Goal: Task Accomplishment & Management: Complete application form

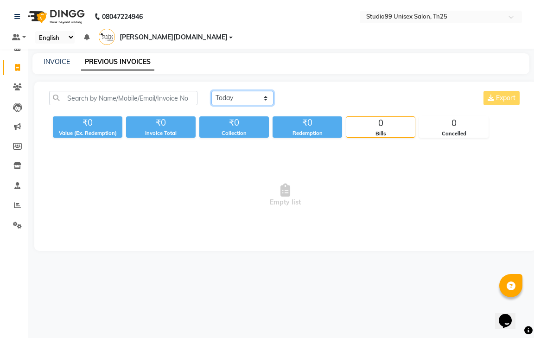
click at [240, 91] on select "[DATE] [DATE] Custom Range" at bounding box center [242, 98] width 62 height 14
select select "yesterday"
click at [211, 91] on select "[DATE] [DATE] Custom Range" at bounding box center [242, 98] width 62 height 14
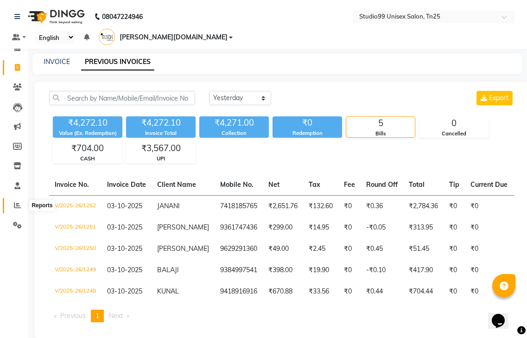
click at [19, 201] on span at bounding box center [17, 205] width 16 height 11
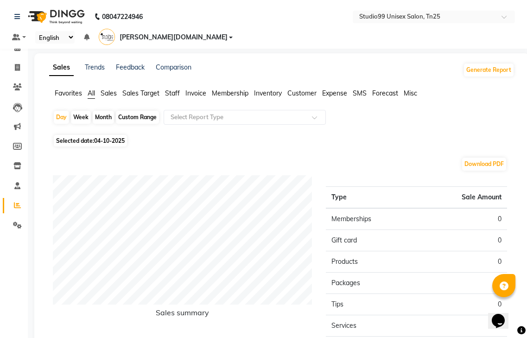
click at [103, 111] on div "Month" at bounding box center [103, 117] width 21 height 13
select select "10"
select select "2025"
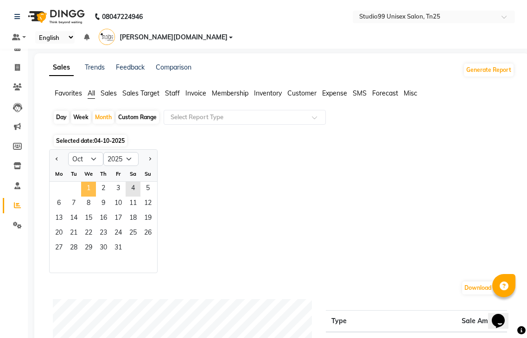
click at [88, 182] on span "1" at bounding box center [88, 189] width 15 height 15
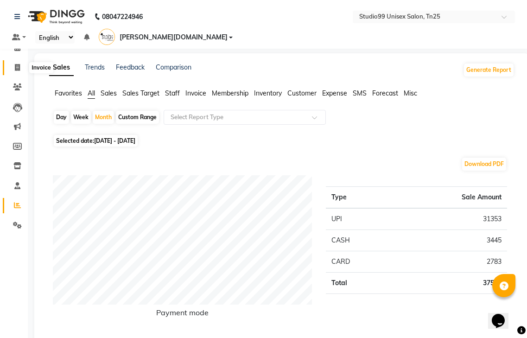
click at [17, 69] on icon at bounding box center [17, 67] width 5 height 7
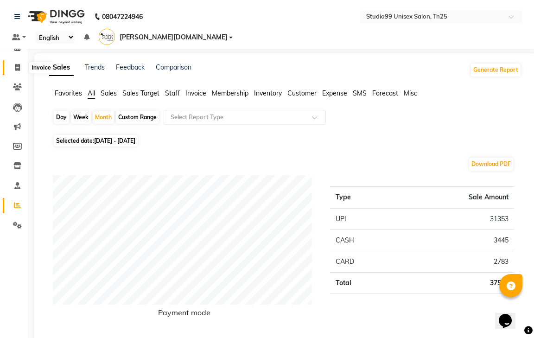
select select "service"
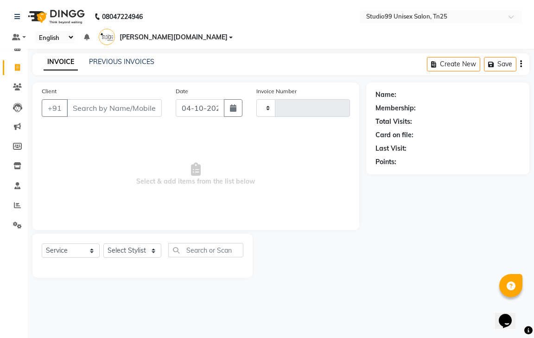
type input "1253"
select select "8331"
type input "9"
type input "8347006815"
click at [156, 103] on span "Add Client" at bounding box center [138, 107] width 37 height 9
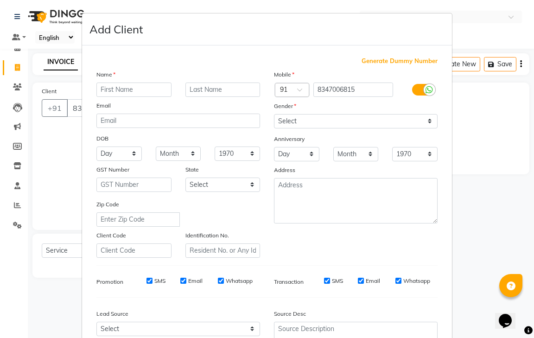
type input "k"
type input "KABAR KHAN"
drag, startPoint x: 329, startPoint y: 119, endPoint x: 329, endPoint y: 127, distance: 8.8
click at [329, 119] on select "Select [DEMOGRAPHIC_DATA] [DEMOGRAPHIC_DATA] Other Prefer Not To Say" at bounding box center [356, 121] width 164 height 14
click at [274, 114] on select "Select [DEMOGRAPHIC_DATA] [DEMOGRAPHIC_DATA] Other Prefer Not To Say" at bounding box center [356, 121] width 164 height 14
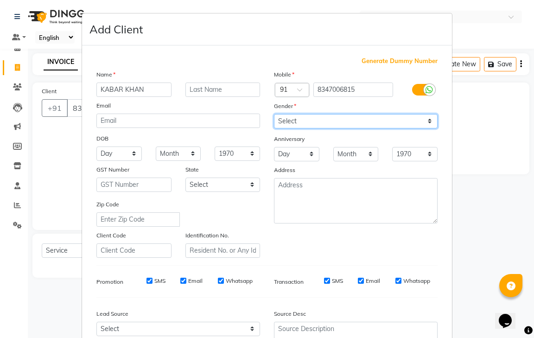
drag, startPoint x: 326, startPoint y: 119, endPoint x: 326, endPoint y: 127, distance: 8.3
click at [326, 119] on select "Select [DEMOGRAPHIC_DATA] [DEMOGRAPHIC_DATA] Other Prefer Not To Say" at bounding box center [356, 121] width 164 height 14
select select "[DEMOGRAPHIC_DATA]"
click at [274, 114] on select "Select [DEMOGRAPHIC_DATA] [DEMOGRAPHIC_DATA] Other Prefer Not To Say" at bounding box center [356, 121] width 164 height 14
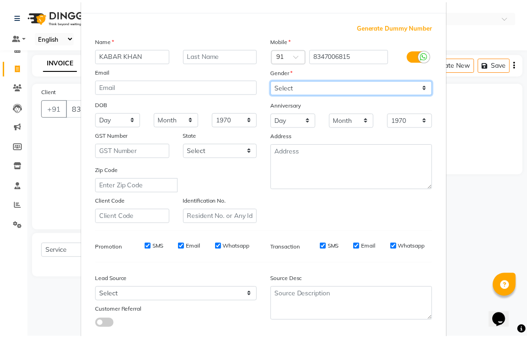
scroll to position [90, 0]
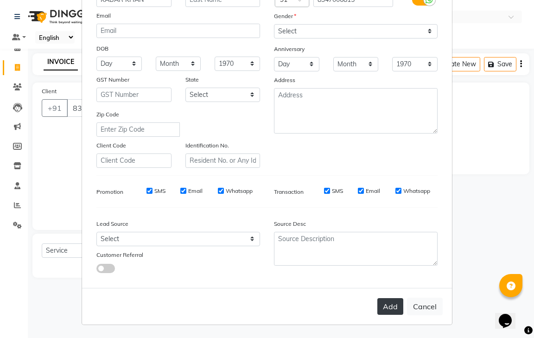
click at [384, 308] on button "Add" at bounding box center [390, 306] width 26 height 17
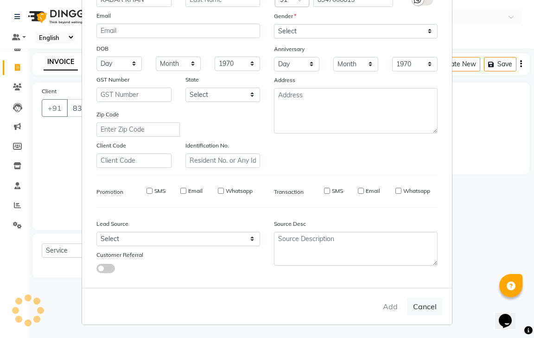
select select
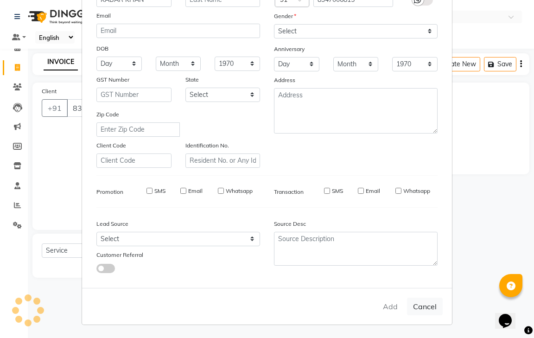
select select
checkbox input "false"
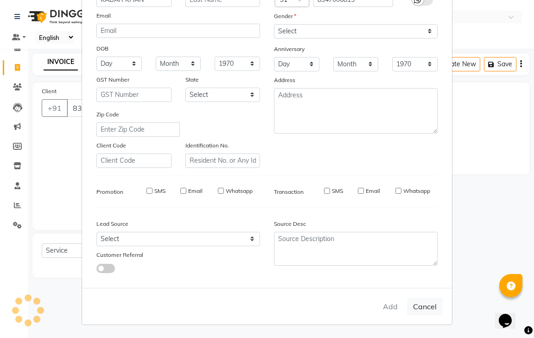
checkbox input "false"
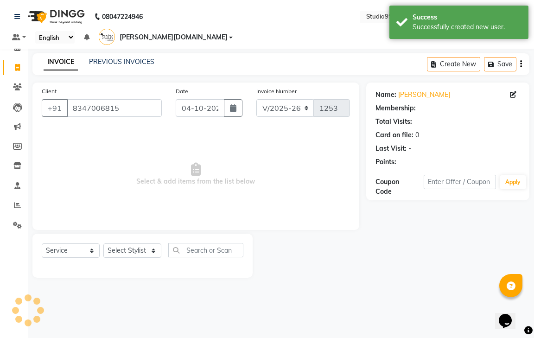
select select "1: Object"
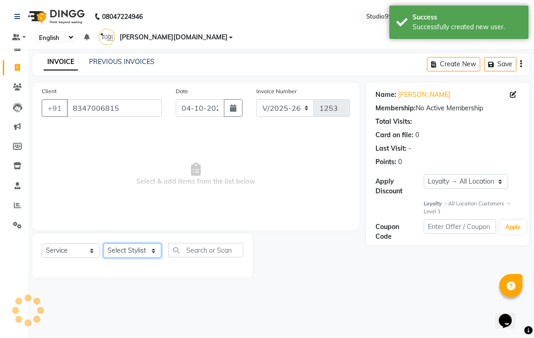
click at [141, 243] on select "Select Stylist gendral [PERSON_NAME] jaya priya kothai TK [DATE] sanjay santhos…" at bounding box center [132, 250] width 58 height 14
select select "80755"
click at [103, 243] on select "Select Stylist gendral [PERSON_NAME] jaya priya kothai TK [DATE] sanjay santhos…" at bounding box center [132, 250] width 58 height 14
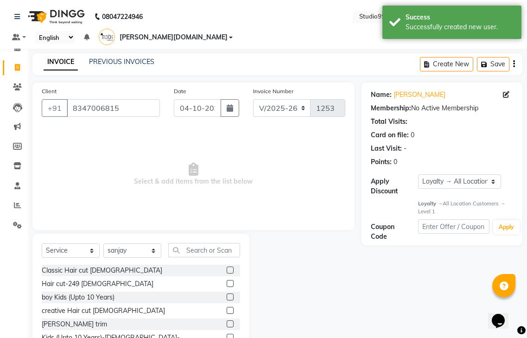
click at [227, 293] on label at bounding box center [230, 296] width 7 height 7
click at [227, 294] on input "checkbox" at bounding box center [230, 297] width 6 height 6
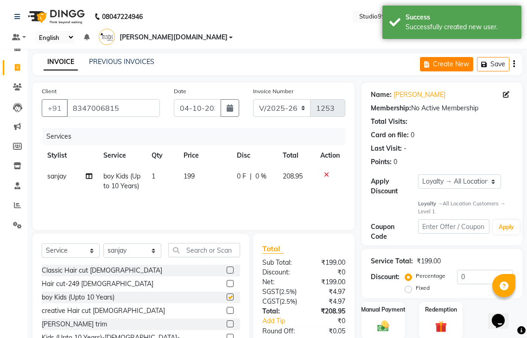
checkbox input "false"
click at [498, 57] on button "Save" at bounding box center [493, 64] width 32 height 14
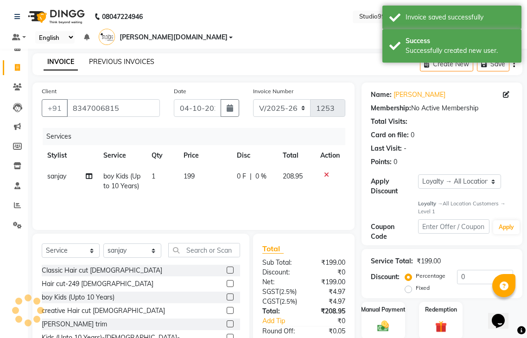
click at [107, 57] on link "PREVIOUS INVOICES" at bounding box center [121, 61] width 65 height 8
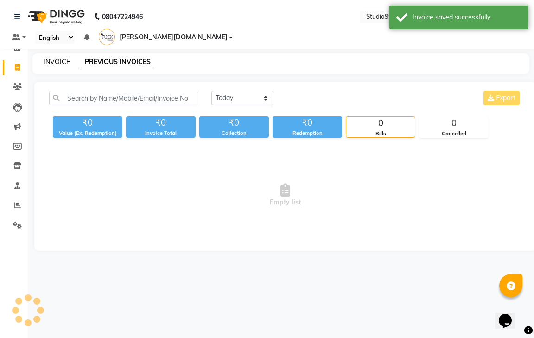
click at [64, 57] on link "INVOICE" at bounding box center [57, 61] width 26 height 8
select select "8331"
select select "service"
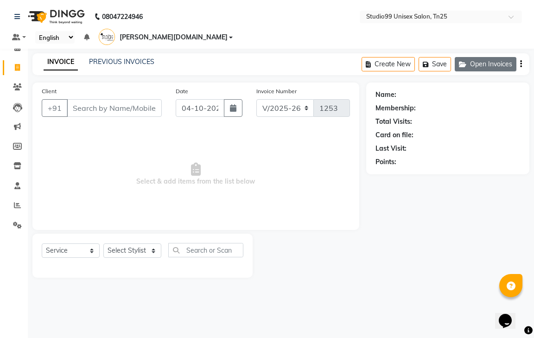
click at [497, 57] on button "Open Invoices" at bounding box center [485, 64] width 62 height 14
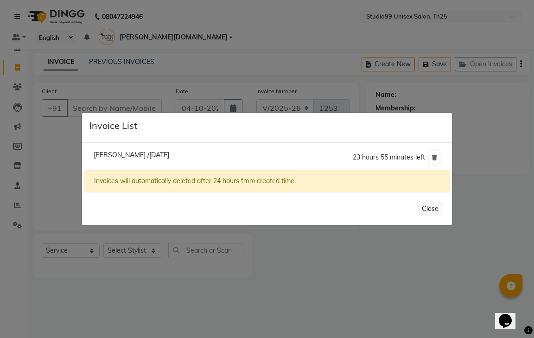
click at [149, 156] on span "[PERSON_NAME] /[DATE]" at bounding box center [132, 155] width 76 height 8
type input "8347006815"
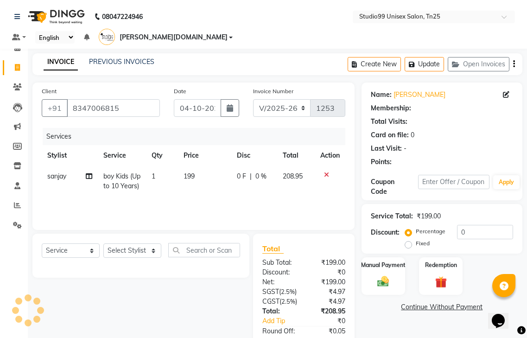
select select "1: Object"
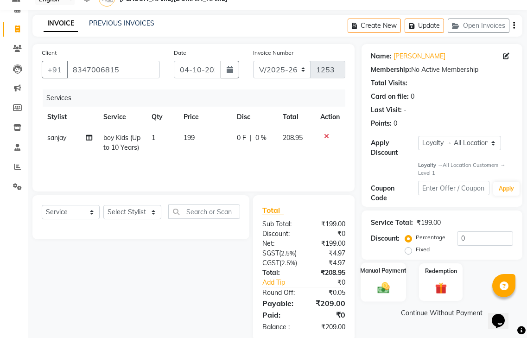
scroll to position [62, 0]
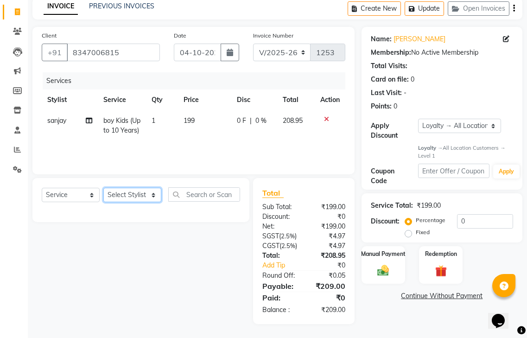
click at [136, 188] on select "Select Stylist gendral [PERSON_NAME] jaya priya kothai TK [DATE] sanjay santhos…" at bounding box center [132, 195] width 58 height 14
select select "80755"
click at [103, 188] on select "Select Stylist gendral [PERSON_NAME] jaya priya kothai TK [DATE] sanjay santhos…" at bounding box center [132, 195] width 58 height 14
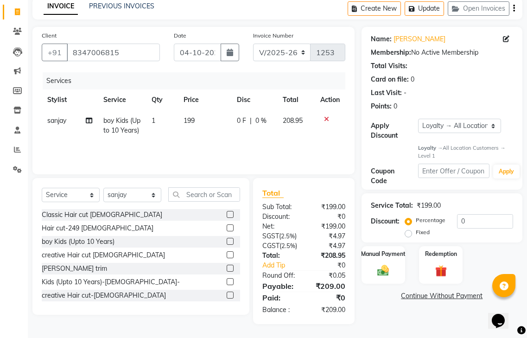
click at [227, 238] on label at bounding box center [230, 241] width 7 height 7
click at [227, 239] on input "checkbox" at bounding box center [230, 242] width 6 height 6
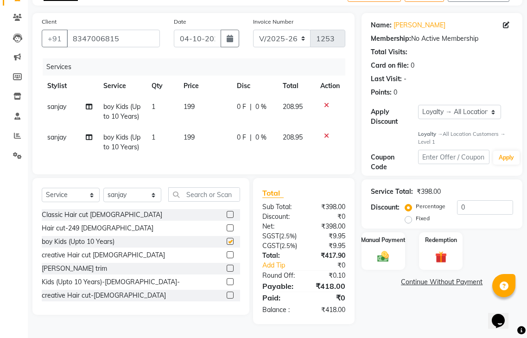
checkbox input "false"
click at [388, 250] on img at bounding box center [382, 257] width 19 height 14
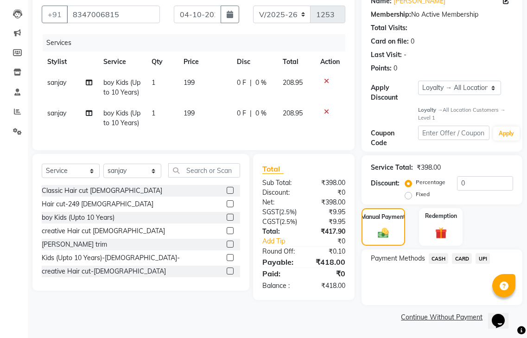
click at [481, 253] on span "UPI" at bounding box center [482, 258] width 14 height 11
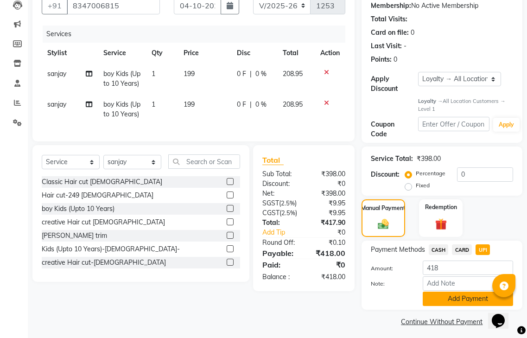
click at [457, 291] on button "Add Payment" at bounding box center [467, 298] width 90 height 14
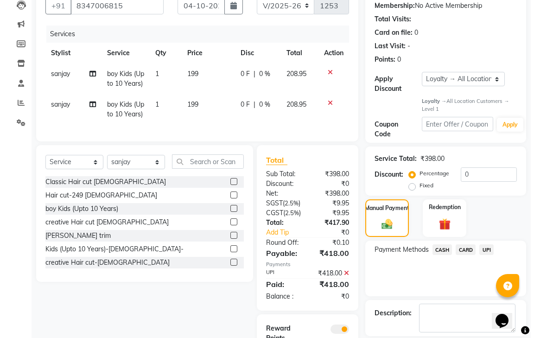
scroll to position [196, 0]
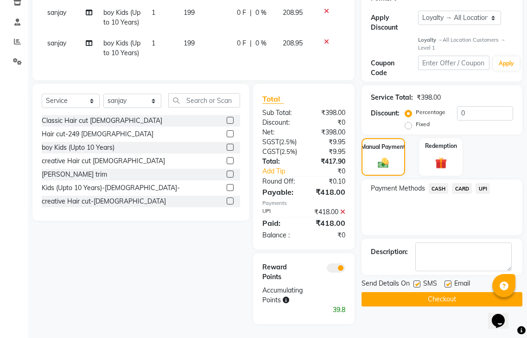
click at [340, 267] on span at bounding box center [336, 267] width 19 height 9
click at [345, 269] on input "checkbox" at bounding box center [345, 269] width 0 height 0
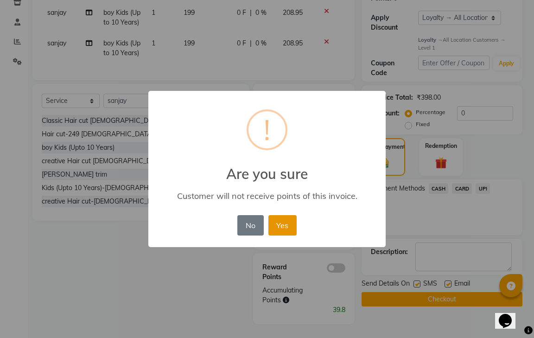
click at [279, 229] on button "Yes" at bounding box center [282, 225] width 28 height 20
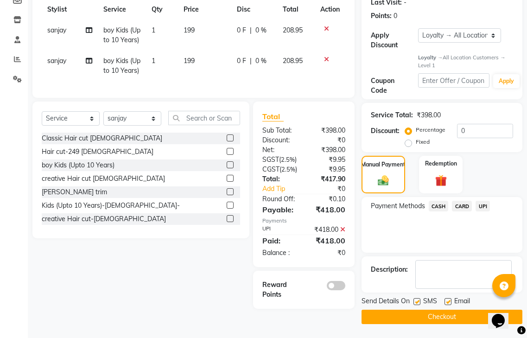
scroll to position [164, 0]
click at [417, 309] on button "Checkout" at bounding box center [441, 316] width 161 height 14
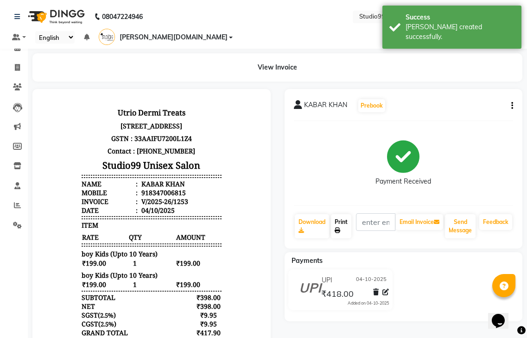
click at [347, 214] on link "Print" at bounding box center [341, 226] width 20 height 24
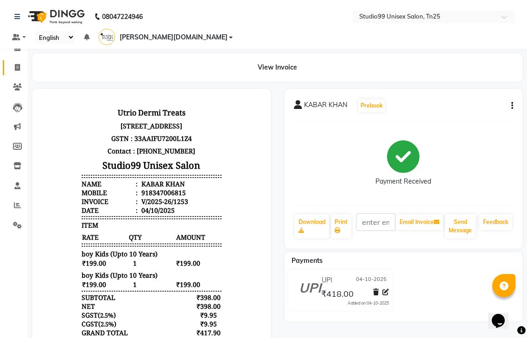
click at [17, 64] on icon at bounding box center [17, 67] width 5 height 7
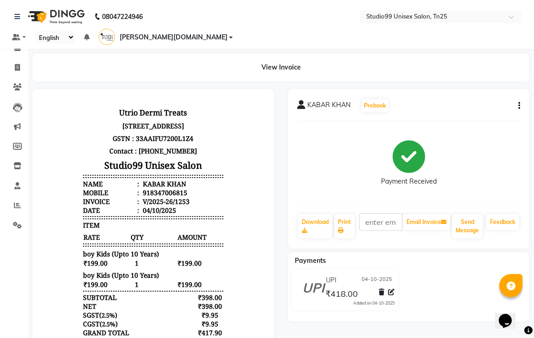
select select "service"
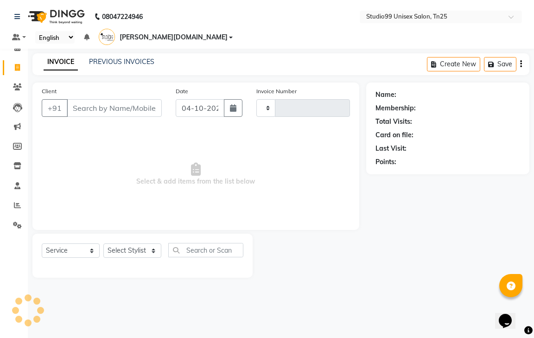
type input "1254"
select select "8331"
click at [110, 57] on link "PREVIOUS INVOICES" at bounding box center [121, 61] width 65 height 8
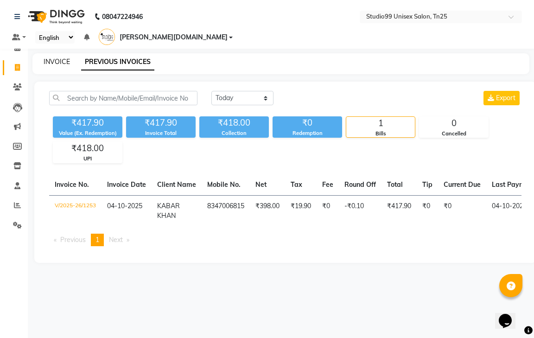
click at [52, 57] on link "INVOICE" at bounding box center [57, 61] width 26 height 8
select select "8331"
select select "service"
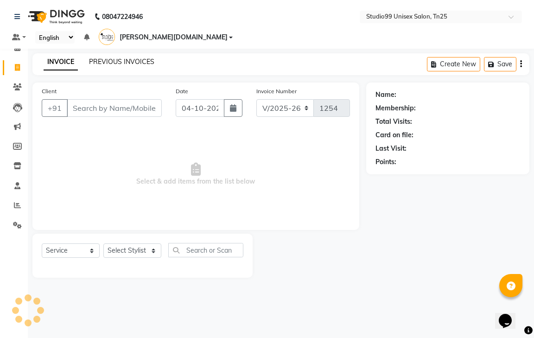
click at [127, 57] on link "PREVIOUS INVOICES" at bounding box center [121, 61] width 65 height 8
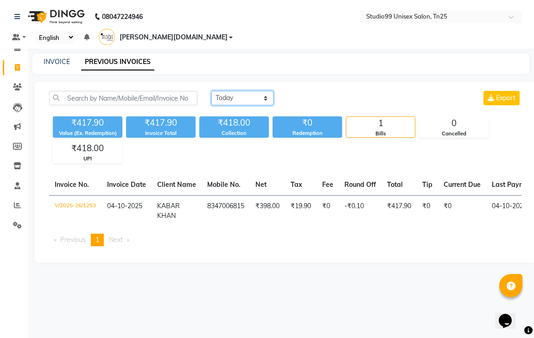
click at [236, 91] on select "[DATE] [DATE] Custom Range" at bounding box center [242, 98] width 62 height 14
select select "yesterday"
click at [211, 91] on select "[DATE] [DATE] Custom Range" at bounding box center [242, 98] width 62 height 14
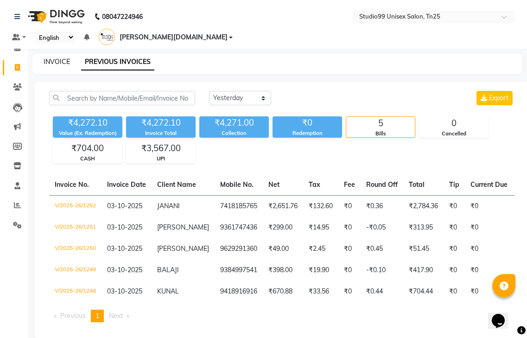
click at [59, 57] on link "INVOICE" at bounding box center [57, 61] width 26 height 8
select select "service"
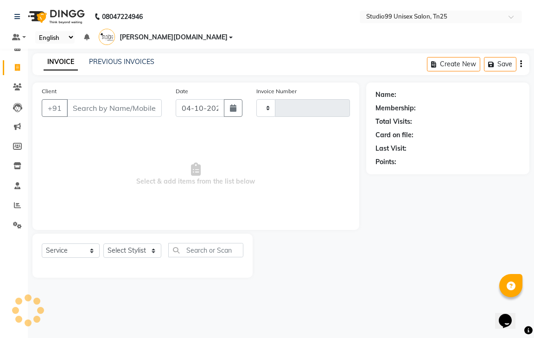
type input "1254"
select select "8331"
click at [327, 247] on div at bounding box center [308, 255] width 113 height 44
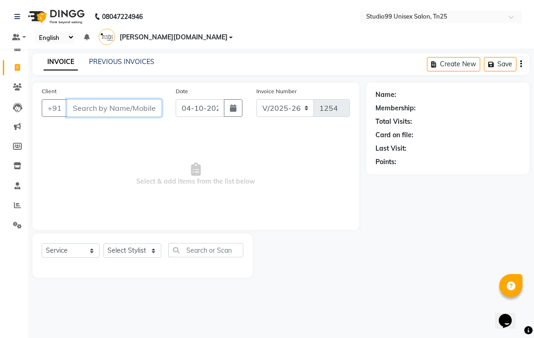
click at [92, 99] on input "Client" at bounding box center [114, 108] width 95 height 18
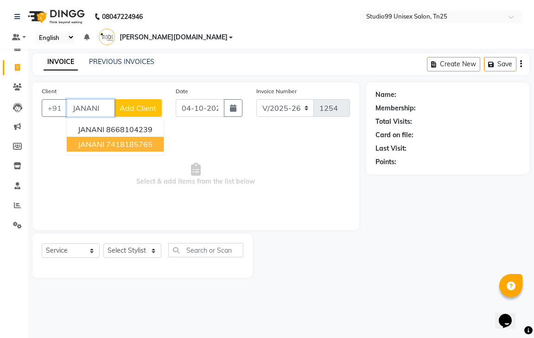
click at [137, 137] on button "JANANI 7418185765" at bounding box center [115, 144] width 97 height 15
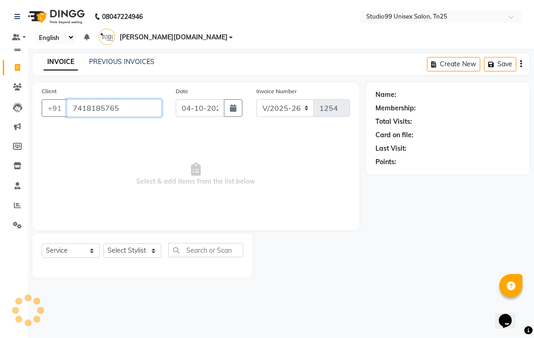
type input "7418185765"
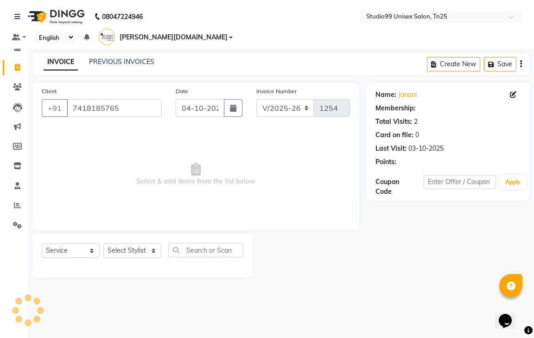
select select "2: Object"
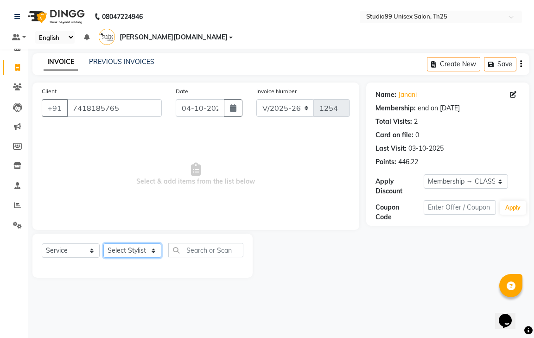
click at [131, 243] on select "Select Stylist gendral [PERSON_NAME] jaya priya kothai TK [DATE] sanjay santhos…" at bounding box center [132, 250] width 58 height 14
select select "80755"
click at [103, 243] on select "Select Stylist gendral [PERSON_NAME] jaya priya kothai TK [DATE] sanjay santhos…" at bounding box center [132, 250] width 58 height 14
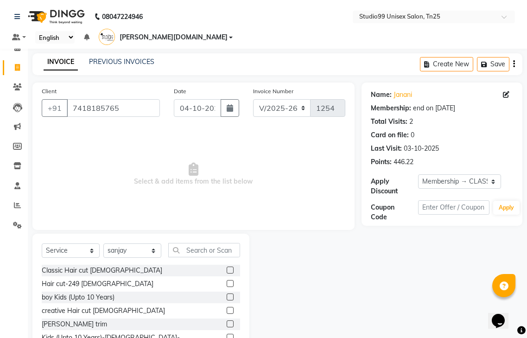
click at [227, 266] on label at bounding box center [230, 269] width 7 height 7
click at [227, 267] on input "checkbox" at bounding box center [230, 270] width 6 height 6
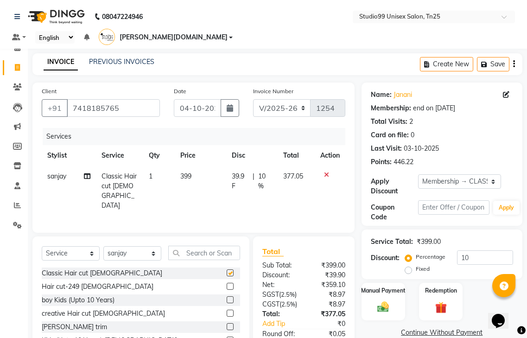
checkbox input "false"
click at [149, 57] on link "PREVIOUS INVOICES" at bounding box center [121, 61] width 65 height 8
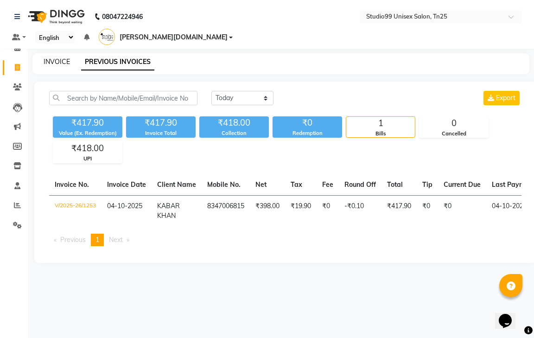
click at [62, 57] on link "INVOICE" at bounding box center [57, 61] width 26 height 8
select select "service"
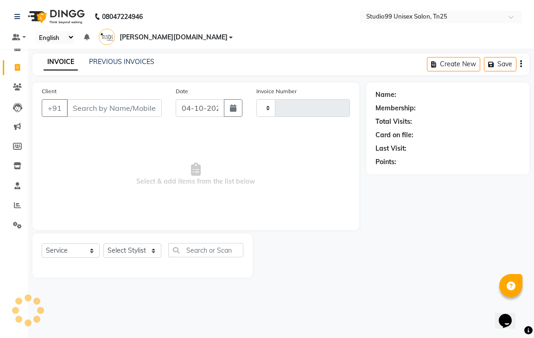
type input "1254"
select select "8331"
click at [147, 243] on select "Select Stylist gendral [PERSON_NAME] jaya priya kothai TK [DATE] sanjay santhos…" at bounding box center [132, 250] width 58 height 14
select select "80760"
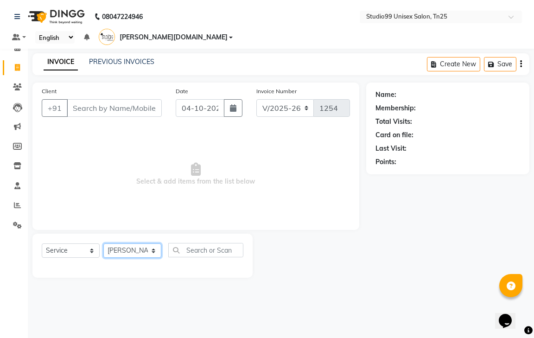
click at [103, 243] on select "Select Stylist gendral [PERSON_NAME] jaya priya kothai TK [DATE] sanjay santhos…" at bounding box center [132, 250] width 58 height 14
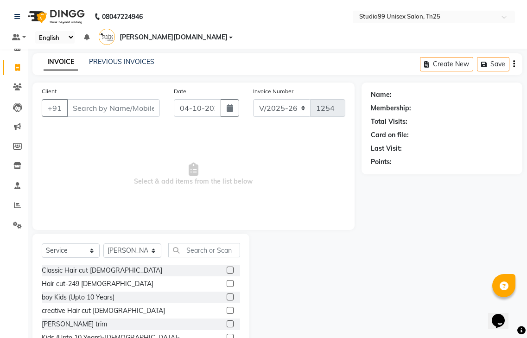
click at [227, 280] on label at bounding box center [230, 283] width 7 height 7
click at [227, 281] on input "checkbox" at bounding box center [230, 284] width 6 height 6
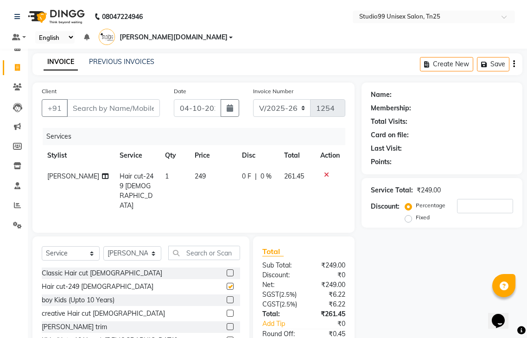
checkbox input "false"
click at [227, 323] on label at bounding box center [230, 326] width 7 height 7
click at [227, 324] on input "checkbox" at bounding box center [230, 327] width 6 height 6
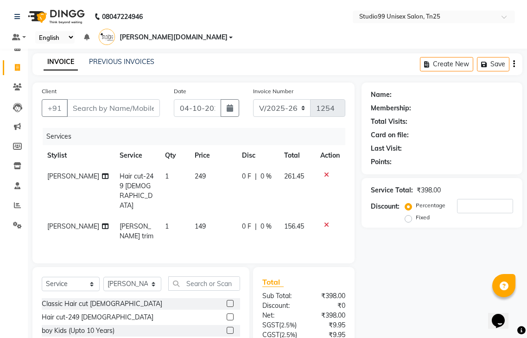
checkbox input "false"
click at [84, 99] on input "Client" at bounding box center [113, 108] width 93 height 18
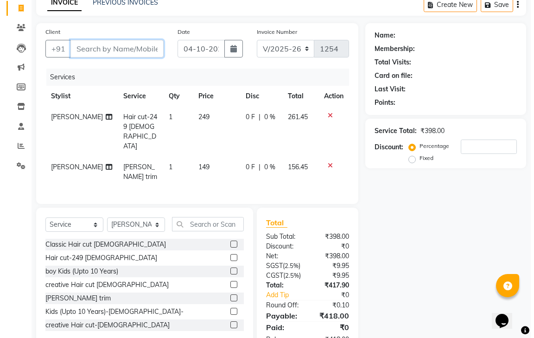
scroll to position [73, 0]
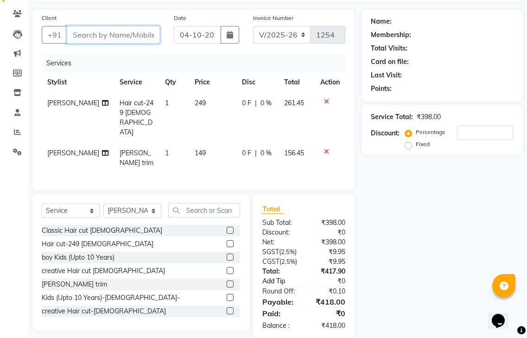
type input "9"
type input "0"
type input "9486235802"
click at [132, 30] on span "Add Client" at bounding box center [136, 34] width 37 height 9
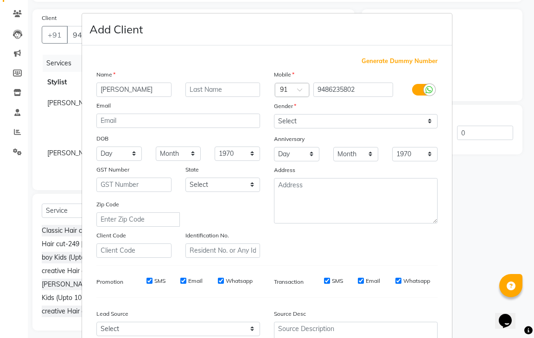
type input "[PERSON_NAME]"
click at [330, 117] on select "Select [DEMOGRAPHIC_DATA] [DEMOGRAPHIC_DATA] Other Prefer Not To Say" at bounding box center [356, 121] width 164 height 14
select select "[DEMOGRAPHIC_DATA]"
click at [274, 114] on select "Select [DEMOGRAPHIC_DATA] [DEMOGRAPHIC_DATA] Other Prefer Not To Say" at bounding box center [356, 121] width 164 height 14
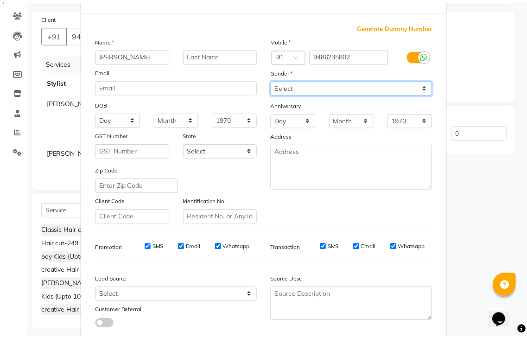
scroll to position [90, 0]
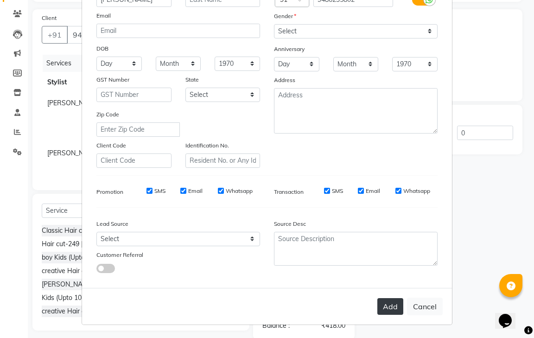
click at [395, 307] on button "Add" at bounding box center [390, 306] width 26 height 17
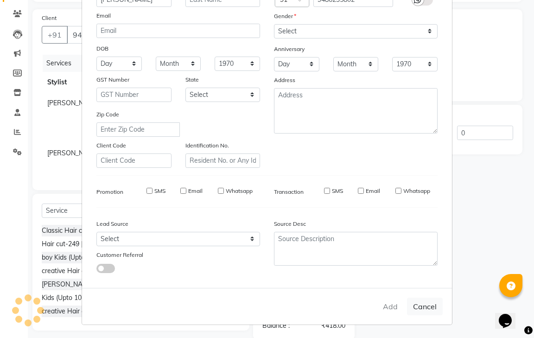
select select
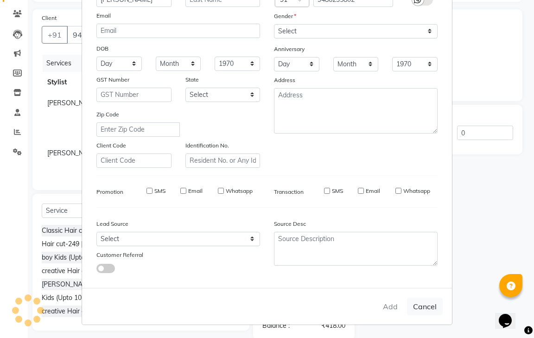
select select
checkbox input "false"
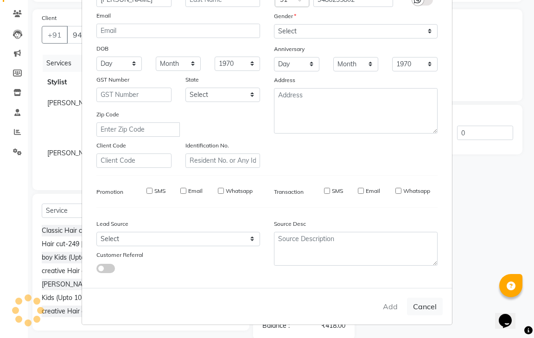
checkbox input "false"
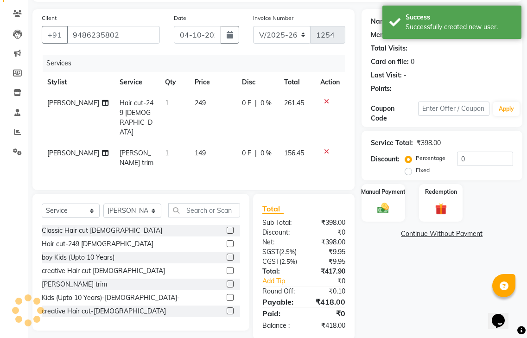
select select "1: Object"
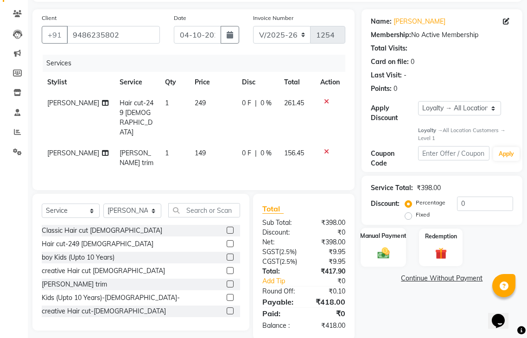
click at [381, 246] on img at bounding box center [382, 253] width 19 height 14
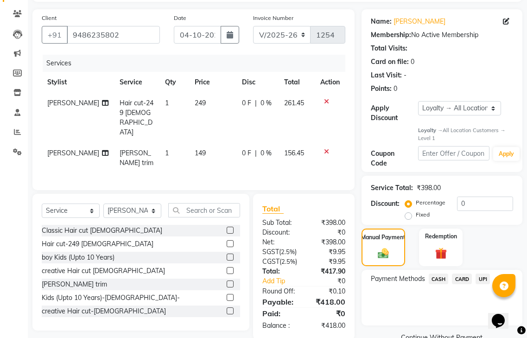
click at [485, 273] on span "UPI" at bounding box center [482, 278] width 14 height 11
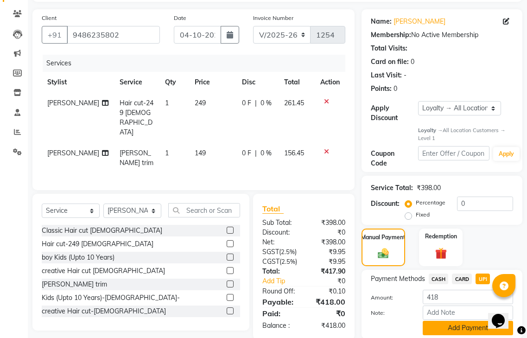
click at [450, 321] on button "Add Payment" at bounding box center [467, 328] width 90 height 14
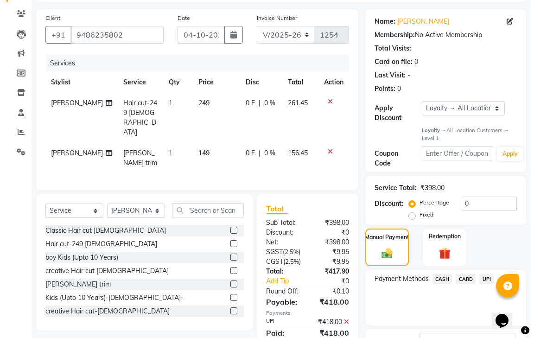
scroll to position [167, 0]
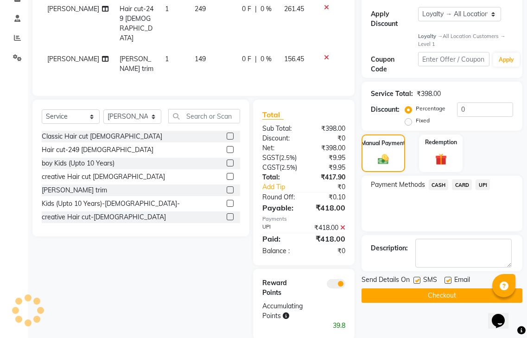
click at [338, 279] on span at bounding box center [336, 283] width 19 height 9
click at [345, 285] on input "checkbox" at bounding box center [345, 285] width 0 height 0
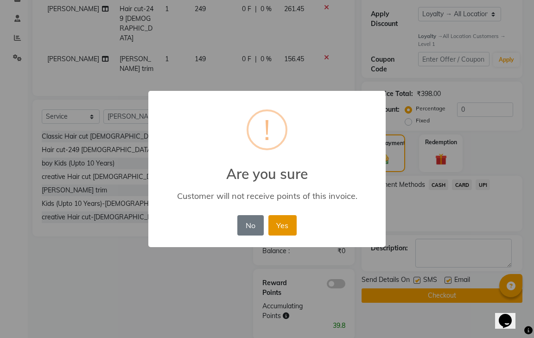
drag, startPoint x: 287, startPoint y: 231, endPoint x: 343, endPoint y: 257, distance: 61.8
click at [288, 231] on button "Yes" at bounding box center [282, 225] width 28 height 20
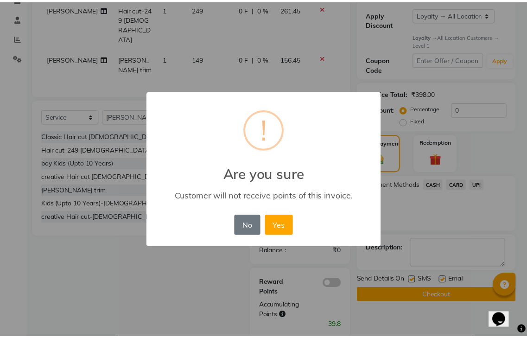
scroll to position [134, 0]
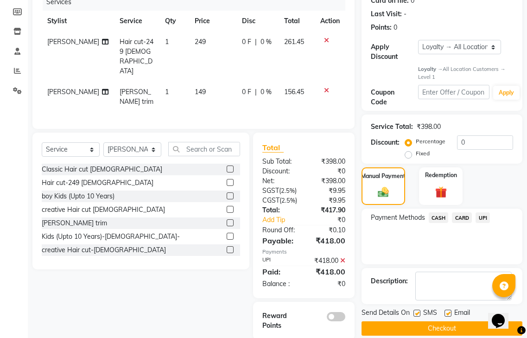
click at [428, 321] on button "Checkout" at bounding box center [441, 328] width 161 height 14
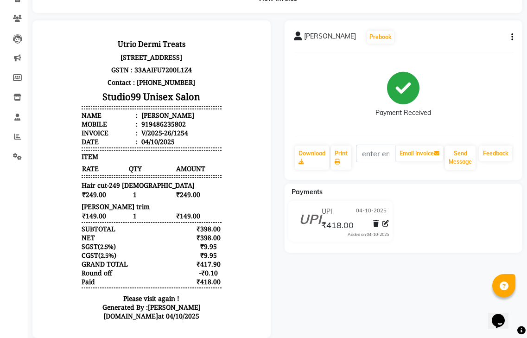
scroll to position [76, 0]
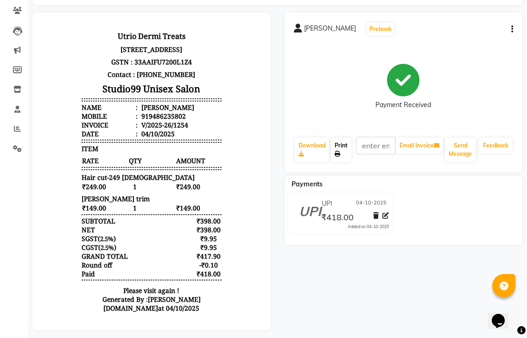
click at [344, 138] on link "Print" at bounding box center [341, 150] width 20 height 24
click at [61, 201] on body "Utrio Dermi Treats [STREET_ADDRESS] GSTN : 33AAIFU7200L1Z4 Contact : [PHONE_NUM…" at bounding box center [151, 173] width 212 height 296
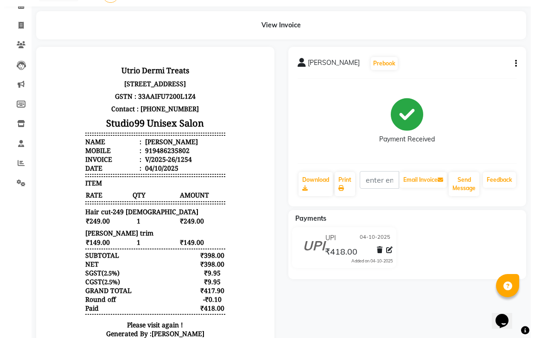
scroll to position [0, 0]
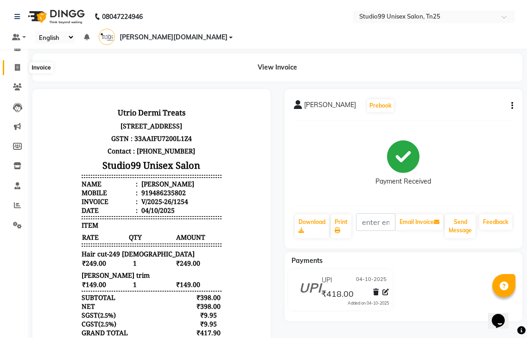
click at [17, 68] on icon at bounding box center [17, 67] width 5 height 7
select select "service"
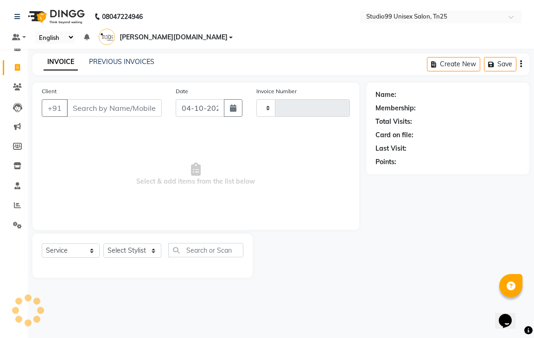
type input "1255"
select select "8331"
click at [104, 57] on link "PREVIOUS INVOICES" at bounding box center [121, 61] width 65 height 8
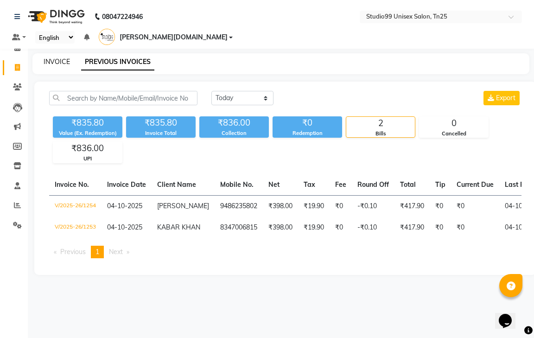
click at [54, 57] on link "INVOICE" at bounding box center [57, 61] width 26 height 8
select select "service"
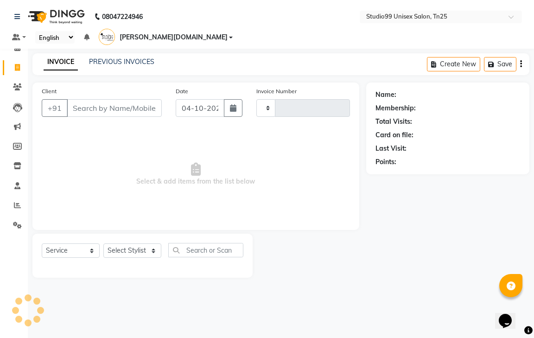
type input "1255"
select select "8331"
type input "/"
